Goal: Information Seeking & Learning: Understand process/instructions

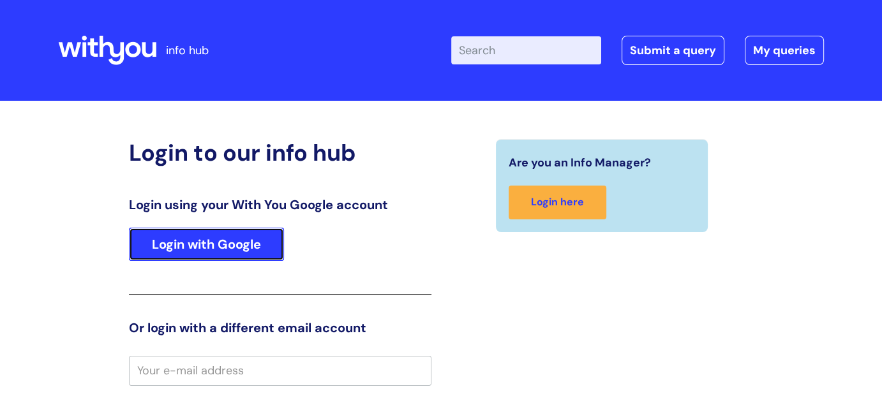
click at [235, 253] on link "Login with Google" at bounding box center [206, 244] width 155 height 33
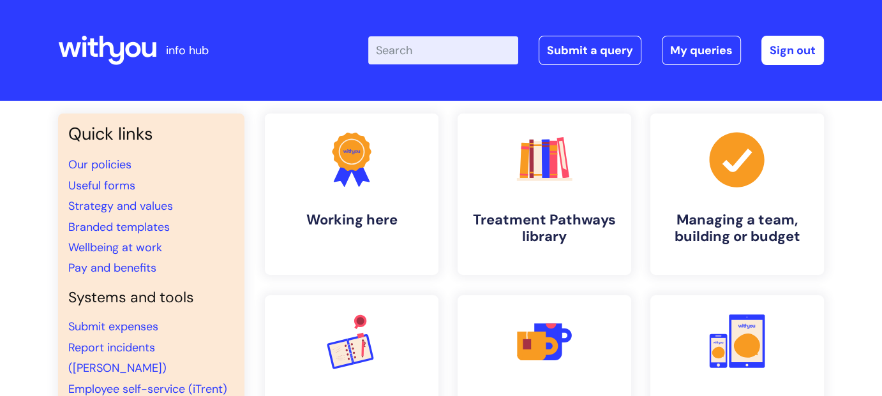
click at [416, 49] on input "Enter your search term here..." at bounding box center [443, 50] width 150 height 28
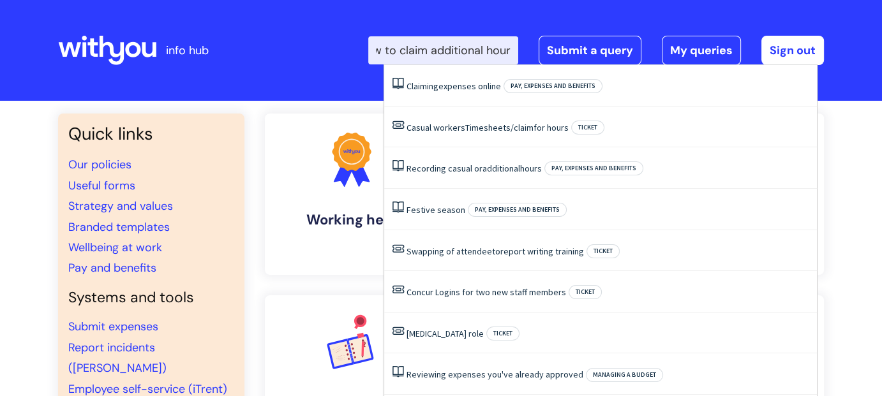
type input "How to claim additional hours"
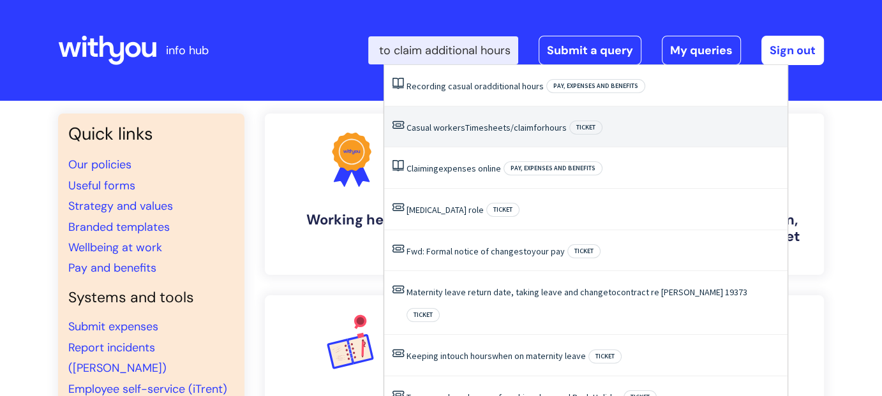
click at [476, 126] on span "Timesheets/claim" at bounding box center [499, 127] width 68 height 11
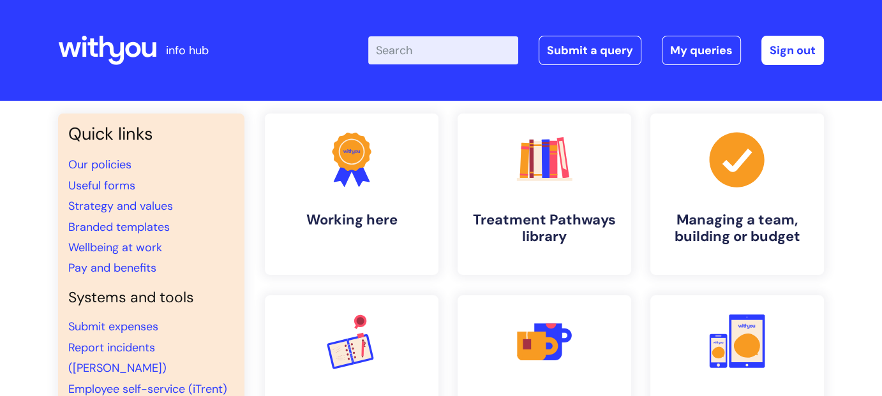
scroll to position [0, 0]
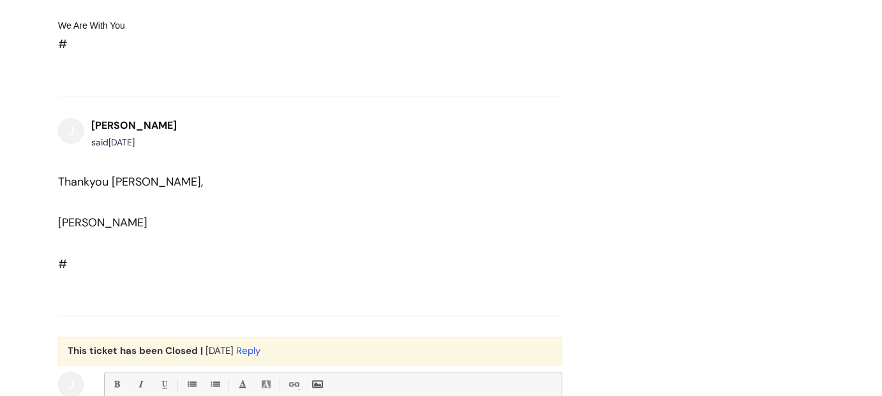
scroll to position [1533, 0]
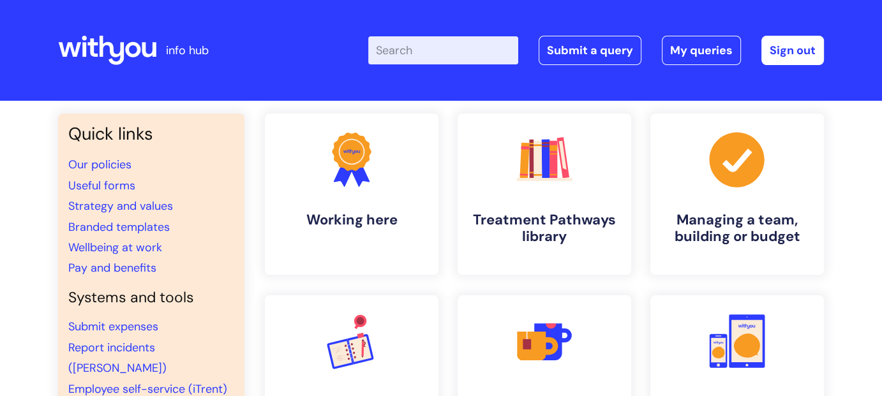
click at [462, 52] on input "Enter your search term here..." at bounding box center [443, 50] width 150 height 28
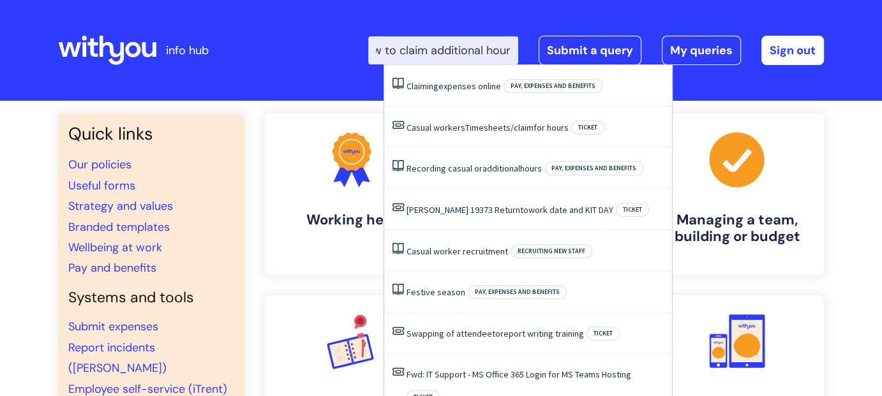
type input "how to claim additional hours"
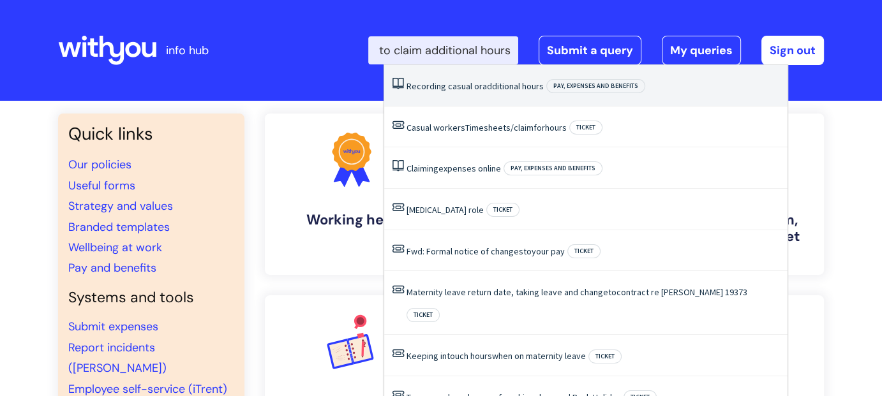
click at [490, 93] on li "Recording casual or additional hours Pay, expenses and benefits" at bounding box center [586, 86] width 404 height 42
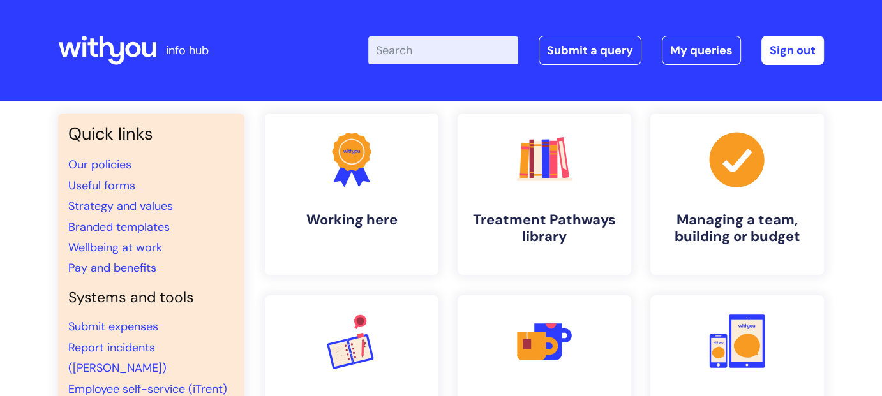
scroll to position [0, 0]
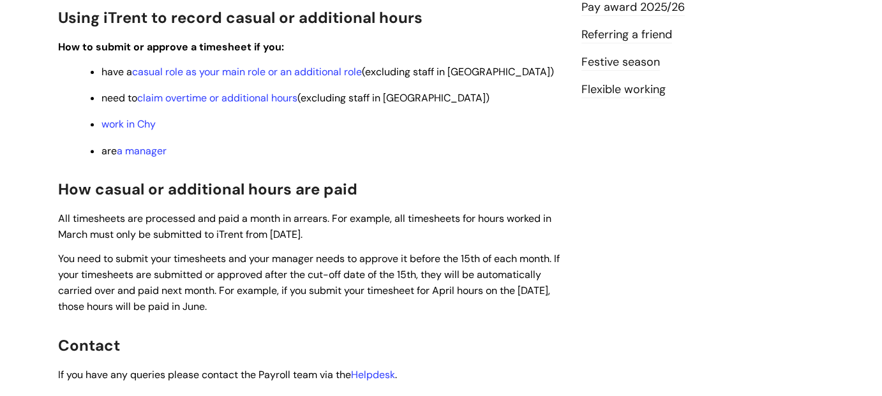
scroll to position [383, 0]
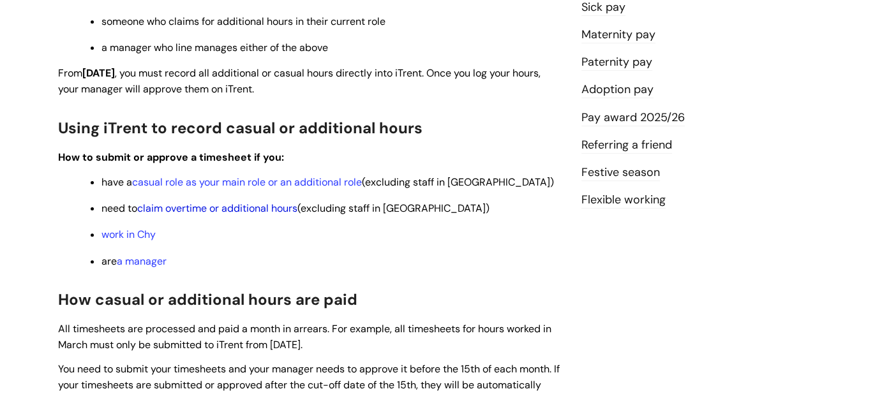
click at [253, 213] on link "claim overtime or additional hours" at bounding box center [217, 208] width 160 height 13
